Goal: Task Accomplishment & Management: Complete application form

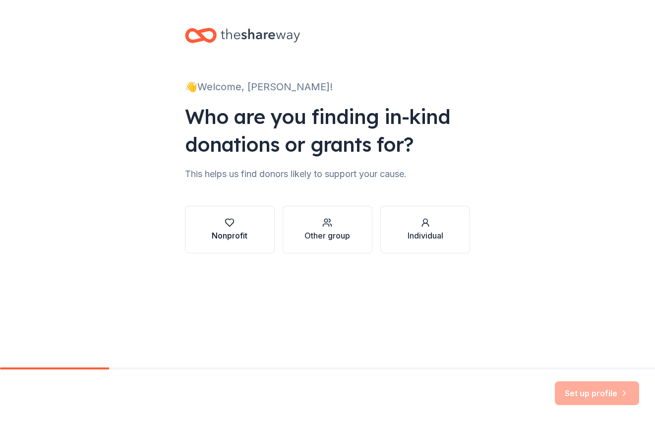
click at [226, 222] on icon "button" at bounding box center [230, 222] width 8 height 7
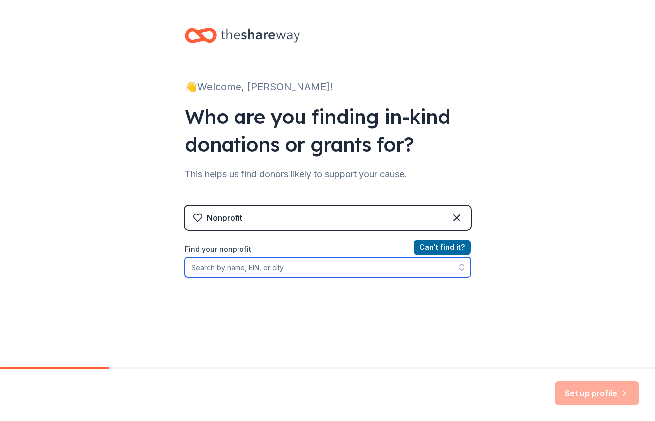
click at [233, 270] on input "Find your nonprofit" at bounding box center [328, 267] width 286 height 20
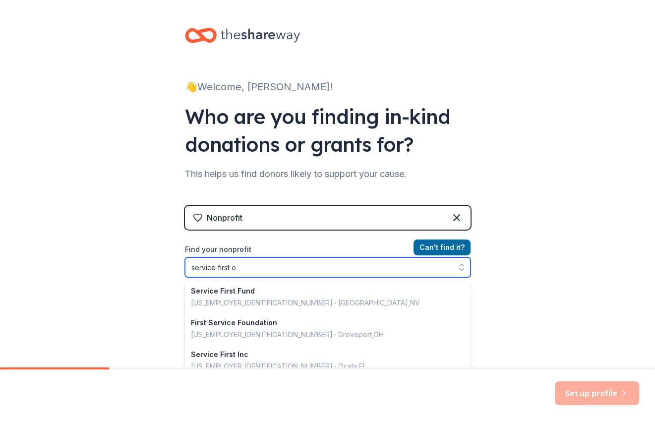
type input "service first of"
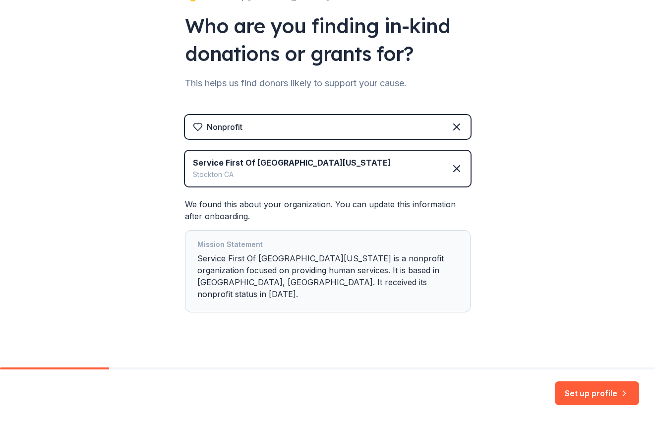
scroll to position [91, 0]
click at [586, 390] on button "Set up profile" at bounding box center [597, 393] width 84 height 24
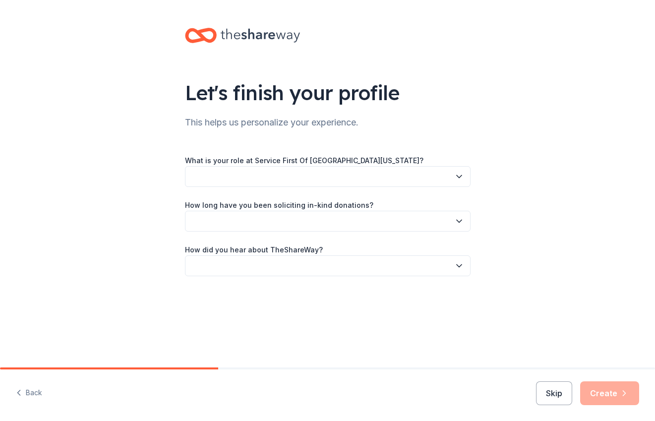
click at [291, 177] on button "button" at bounding box center [328, 176] width 286 height 21
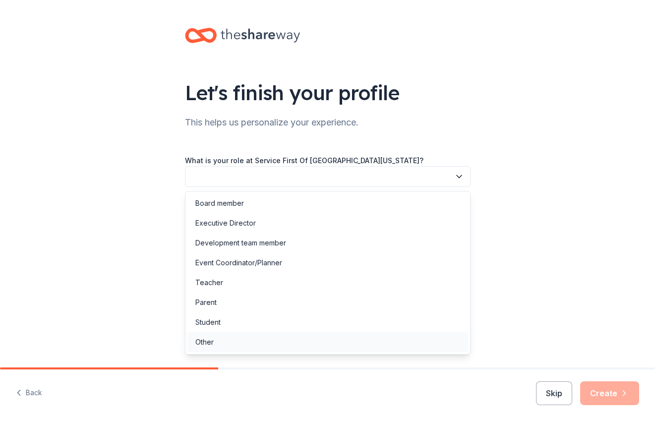
click at [203, 347] on div "Other" at bounding box center [204, 342] width 18 height 12
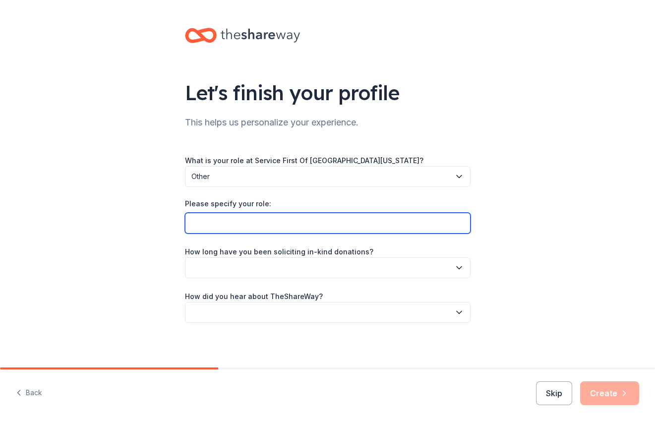
click at [226, 220] on input "Please specify your role:" at bounding box center [328, 223] width 286 height 21
type input "Aquatic Therapy supervisor"
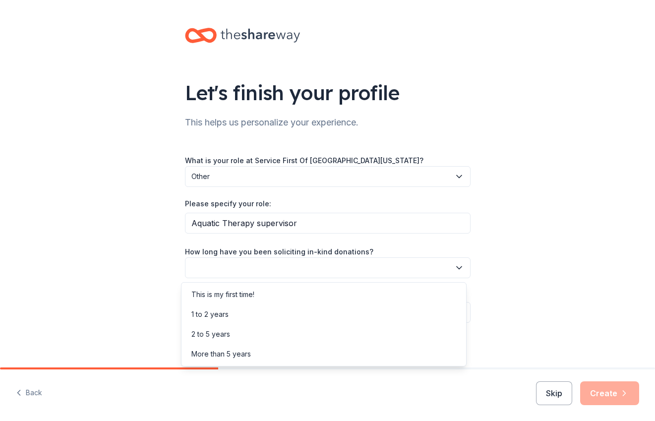
click at [315, 265] on button "button" at bounding box center [328, 267] width 286 height 21
click at [244, 294] on div "This is my first time!" at bounding box center [222, 295] width 63 height 12
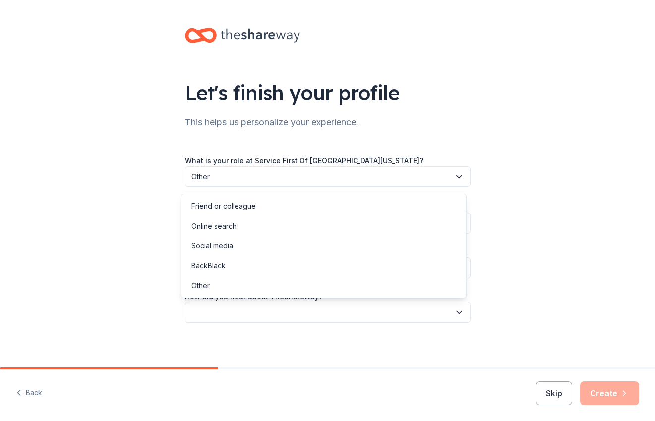
click at [251, 316] on button "button" at bounding box center [328, 312] width 286 height 21
click at [225, 224] on div "Online search" at bounding box center [213, 226] width 45 height 12
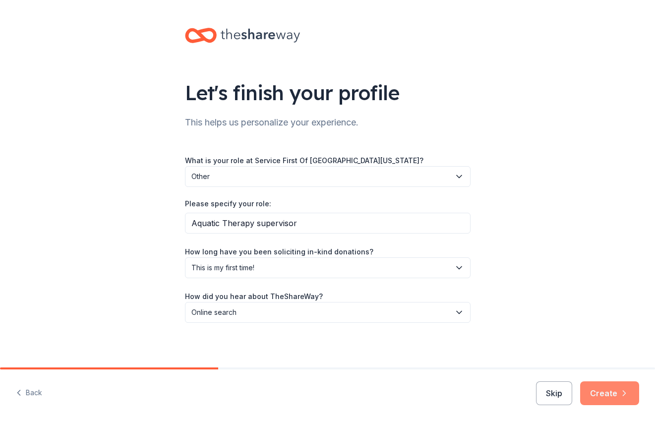
click at [601, 391] on button "Create" at bounding box center [609, 393] width 59 height 24
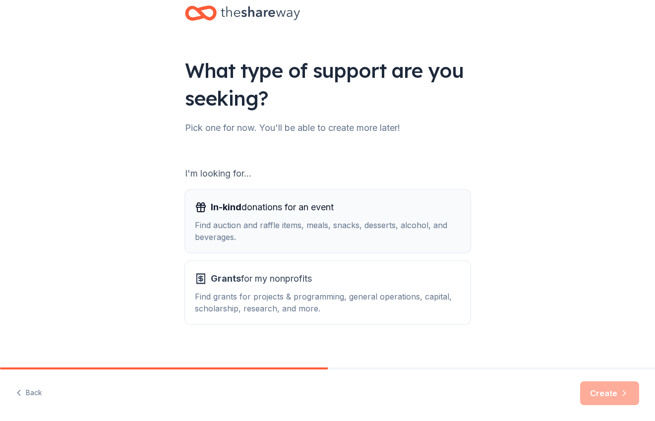
scroll to position [33, 0]
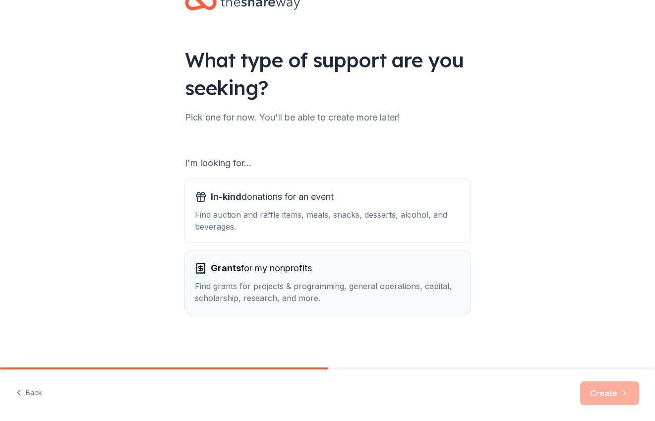
click at [233, 273] on span "Grants" at bounding box center [226, 268] width 30 height 10
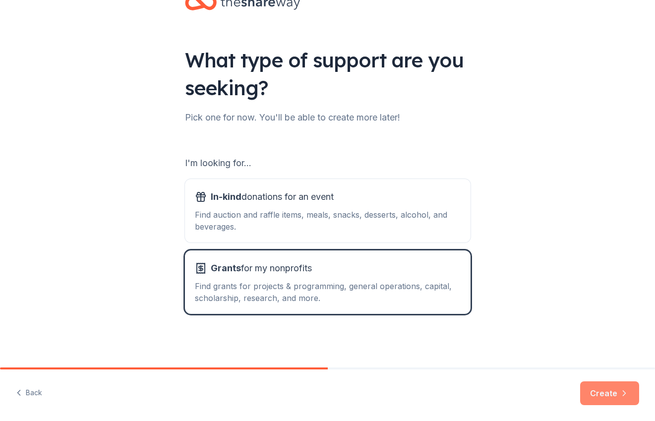
click at [603, 386] on button "Create" at bounding box center [609, 393] width 59 height 24
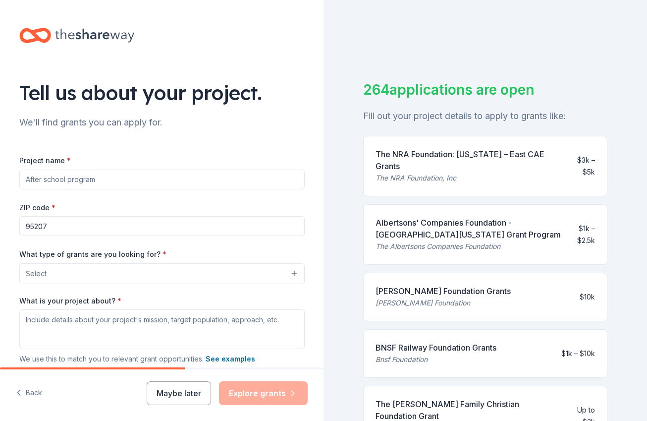
click at [49, 180] on input "Project name *" at bounding box center [162, 180] width 286 height 20
click at [70, 180] on input "Project name *" at bounding box center [162, 180] width 286 height 20
drag, startPoint x: 103, startPoint y: 182, endPoint x: 30, endPoint y: 183, distance: 72.9
click at [30, 183] on input "Project name *" at bounding box center [162, 180] width 286 height 20
type input "Service First Aquatic therapy & Swim"
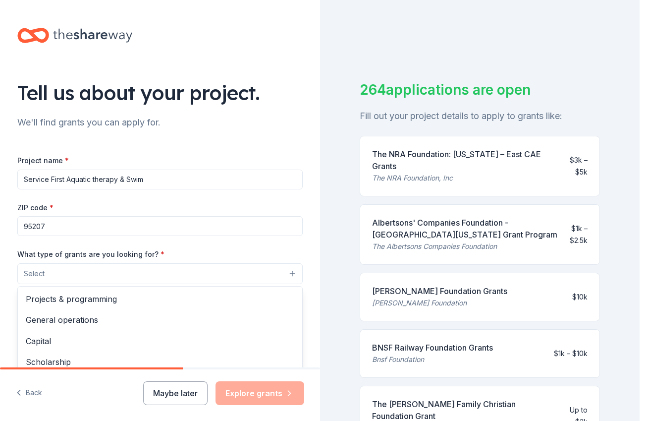
click at [61, 271] on button "Select" at bounding box center [160, 273] width 286 height 21
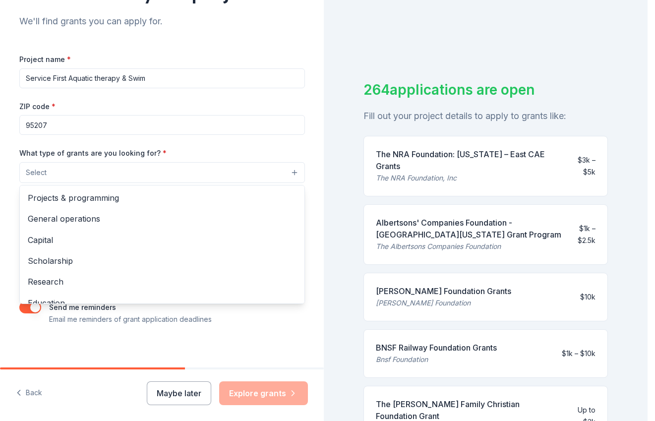
scroll to position [107, 0]
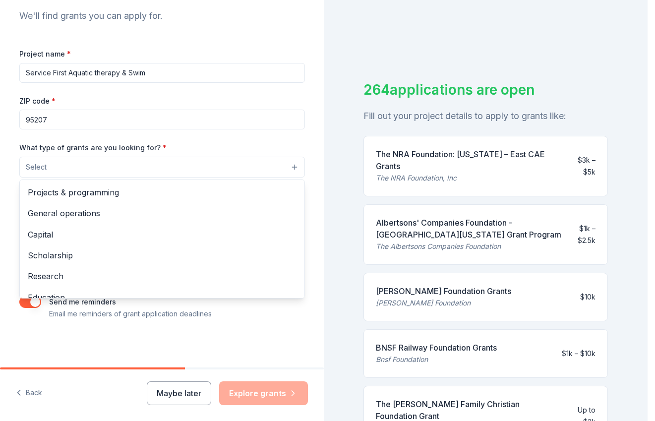
click at [32, 391] on div "Tell us about your project. We'll find grants you can apply for. Project name *…" at bounding box center [162, 210] width 324 height 421
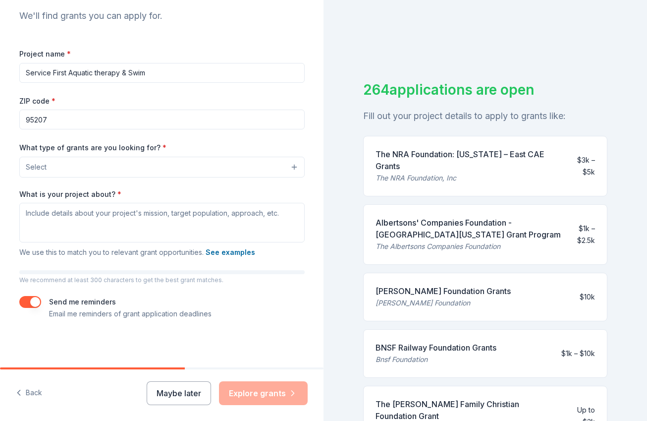
click at [32, 391] on button "Back" at bounding box center [29, 393] width 26 height 21
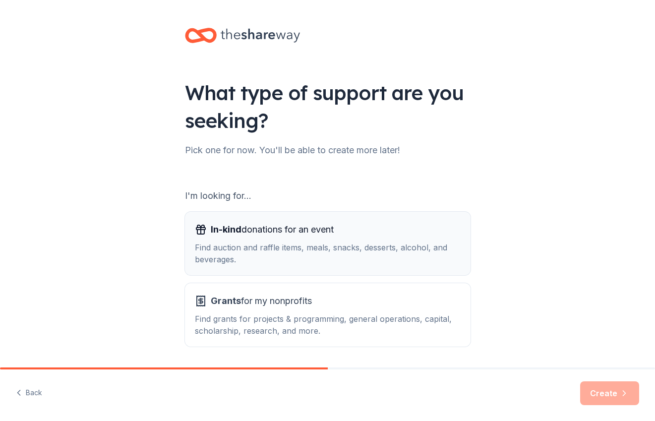
click at [290, 232] on span "In-kind donations for an event" at bounding box center [272, 230] width 123 height 16
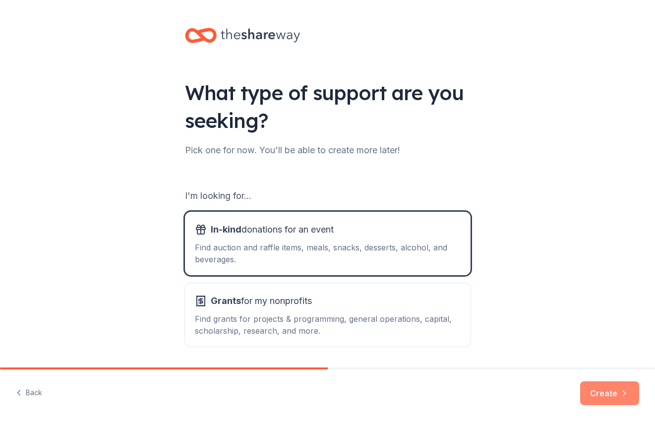
click at [626, 389] on icon "button" at bounding box center [624, 393] width 10 height 10
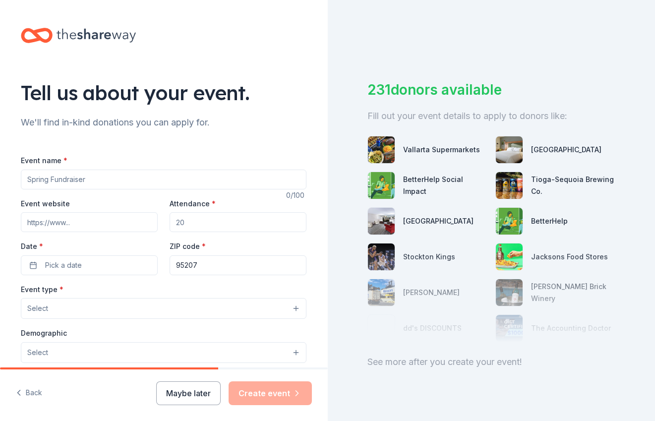
click at [78, 179] on input "Event name *" at bounding box center [164, 180] width 286 height 20
drag, startPoint x: 93, startPoint y: 178, endPoint x: 27, endPoint y: 178, distance: 65.4
click at [27, 178] on input "Event name *" at bounding box center [164, 180] width 286 height 20
click at [122, 178] on input "Service First aquativ therapy &swim" at bounding box center [164, 180] width 286 height 20
type input "Service First aquativ therapy & swim"
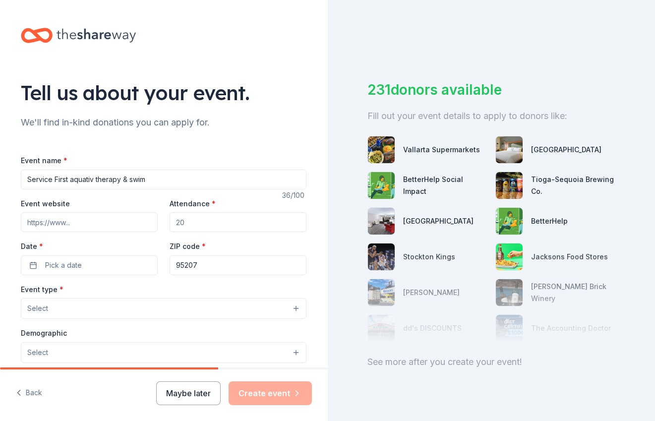
click at [65, 216] on input "Event website" at bounding box center [89, 222] width 137 height 20
click at [65, 218] on input "Event website" at bounding box center [89, 222] width 137 height 20
type input "[DOMAIN_NAME]"
click at [205, 224] on input "Attendance *" at bounding box center [238, 222] width 137 height 20
drag, startPoint x: 210, startPoint y: 222, endPoint x: 178, endPoint y: 222, distance: 32.2
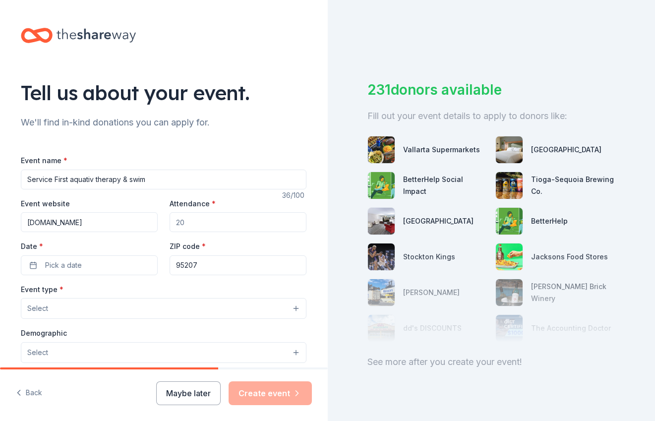
click at [178, 222] on input "Attendance *" at bounding box center [238, 222] width 137 height 20
click at [125, 229] on input "[DOMAIN_NAME]" at bounding box center [89, 222] width 137 height 20
click at [184, 224] on input "Attendance *" at bounding box center [238, 222] width 137 height 20
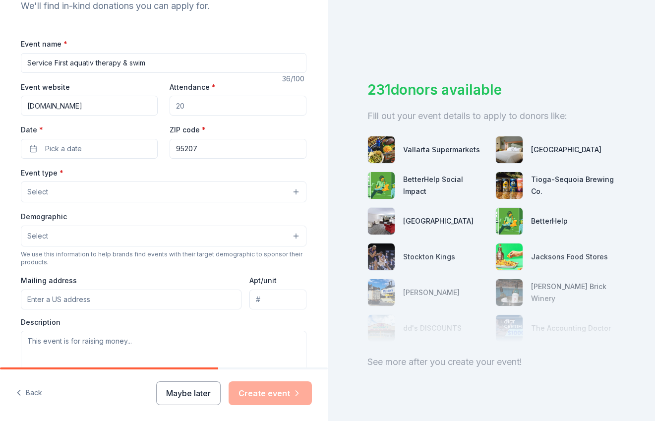
scroll to position [99, 0]
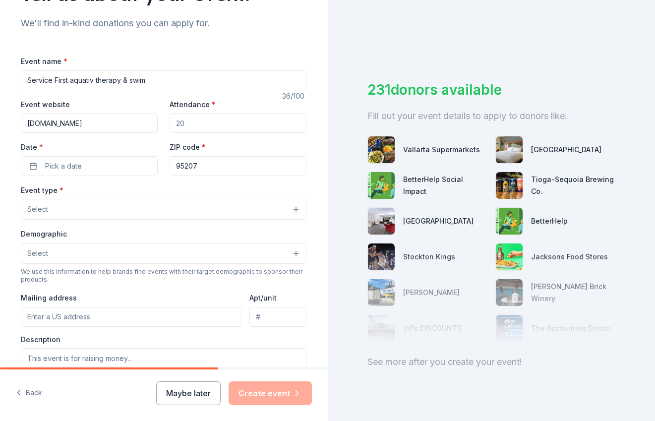
click at [56, 208] on button "Select" at bounding box center [164, 209] width 286 height 21
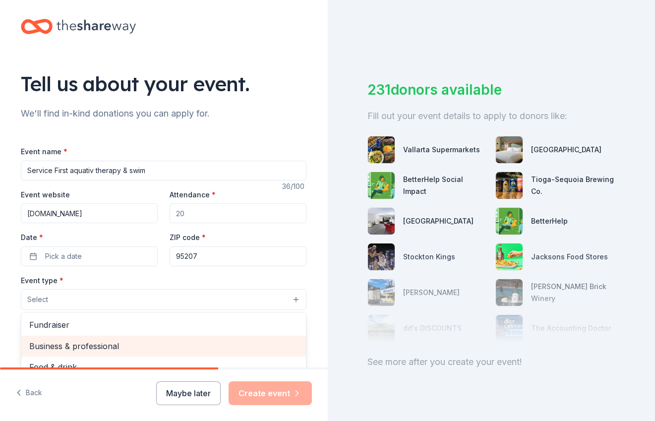
scroll to position [0, 0]
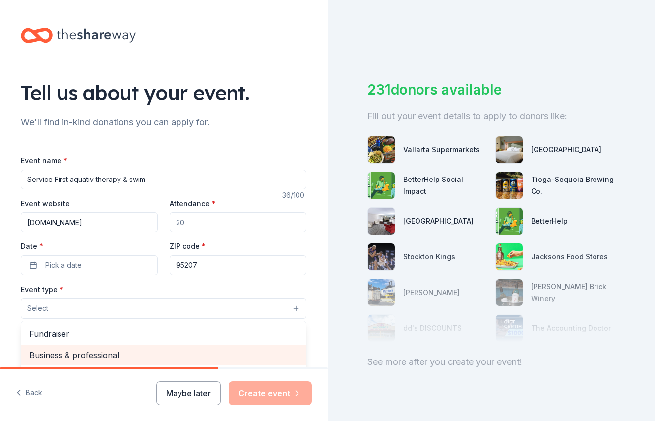
click at [102, 354] on span "Business & professional" at bounding box center [163, 355] width 269 height 13
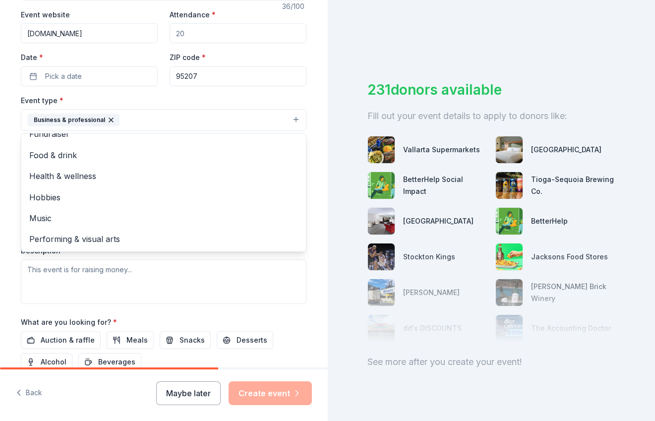
scroll to position [194, 0]
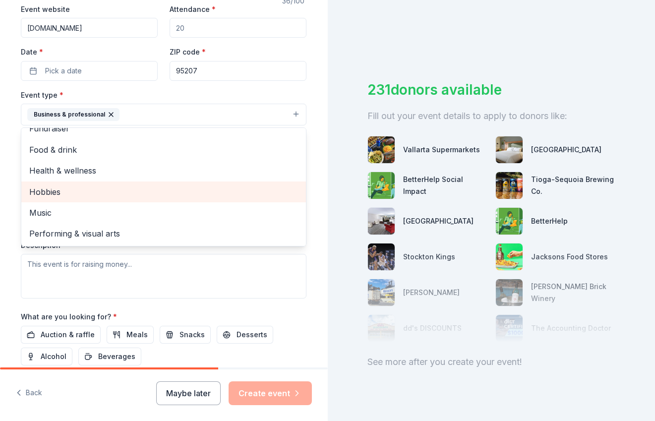
click at [52, 194] on span "Hobbies" at bounding box center [163, 191] width 269 height 13
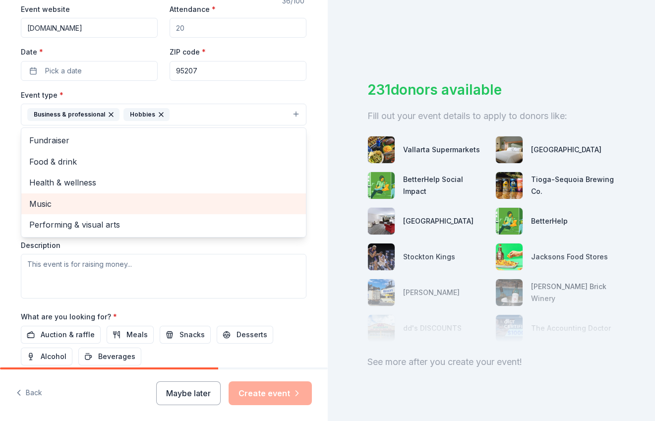
scroll to position [0, 0]
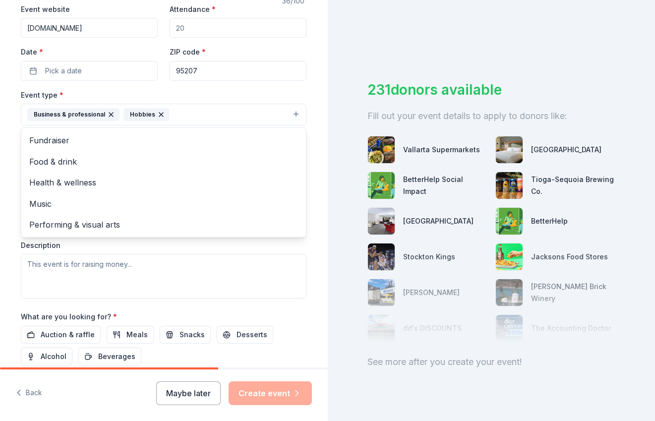
click at [197, 95] on div "Event type * Business & professional Hobbies Fundraiser Food & drink Health & w…" at bounding box center [164, 107] width 286 height 37
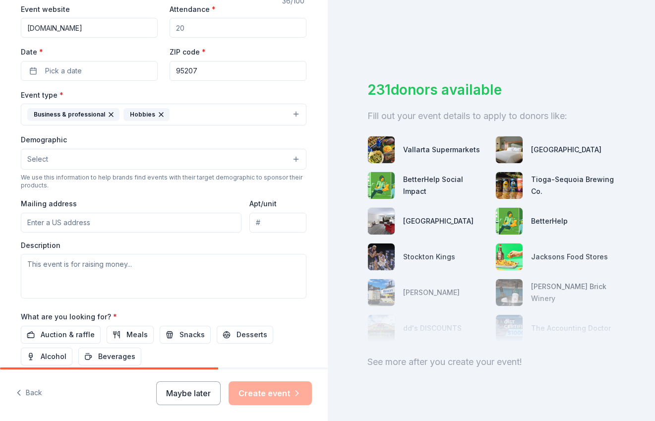
click at [80, 155] on button "Select" at bounding box center [164, 159] width 286 height 21
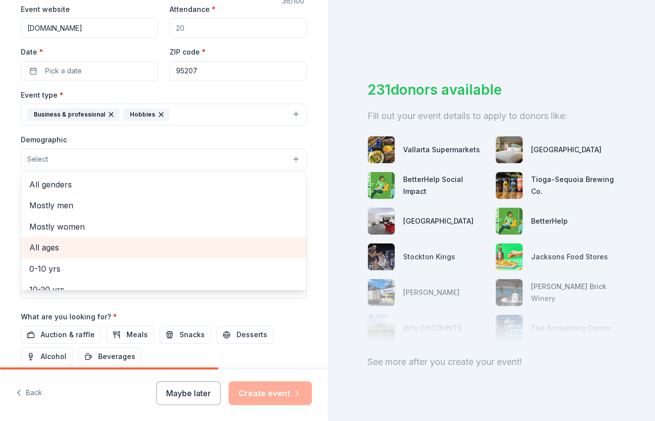
click at [48, 245] on span "All ages" at bounding box center [163, 247] width 269 height 13
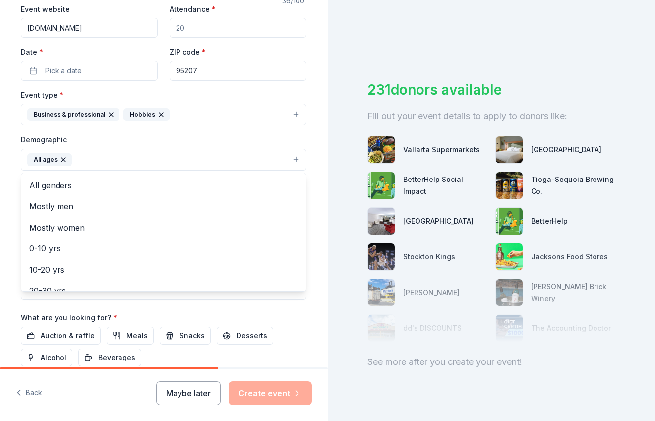
click at [295, 134] on div "Demographic All ages All genders Mostly men Mostly women 0-10 yrs 10-20 yrs 20-…" at bounding box center [164, 151] width 286 height 37
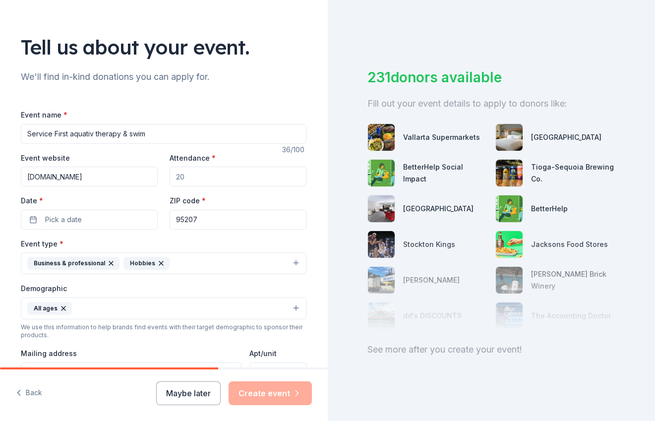
scroll to position [20, 0]
